Goal: Navigation & Orientation: Find specific page/section

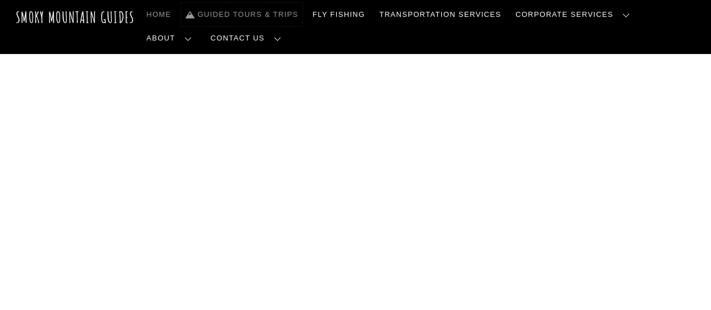
click at [255, 16] on link "Guided Tours & Trips" at bounding box center [241, 15] width 121 height 24
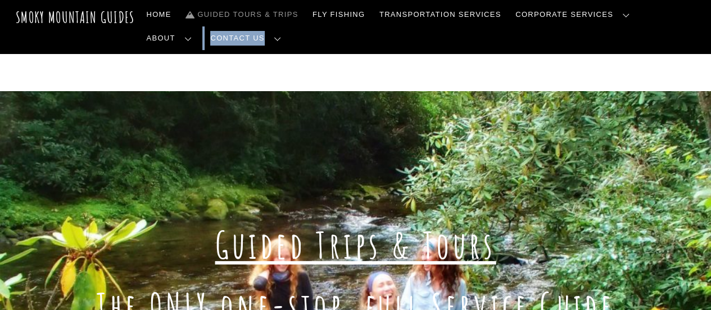
drag, startPoint x: 698, startPoint y: 39, endPoint x: 668, endPoint y: 3, distance: 47.1
click at [668, 3] on header "Smoky Mountain Guides Search Home Guided Tours & Trips Fly Fishing Transportati…" at bounding box center [355, 26] width 711 height 53
